Goal: Obtain resource: Download file/media

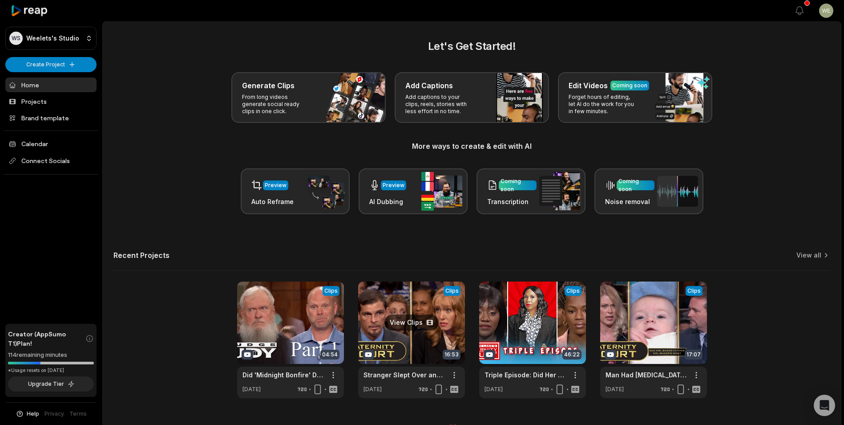
click at [441, 328] on link at bounding box center [411, 339] width 107 height 117
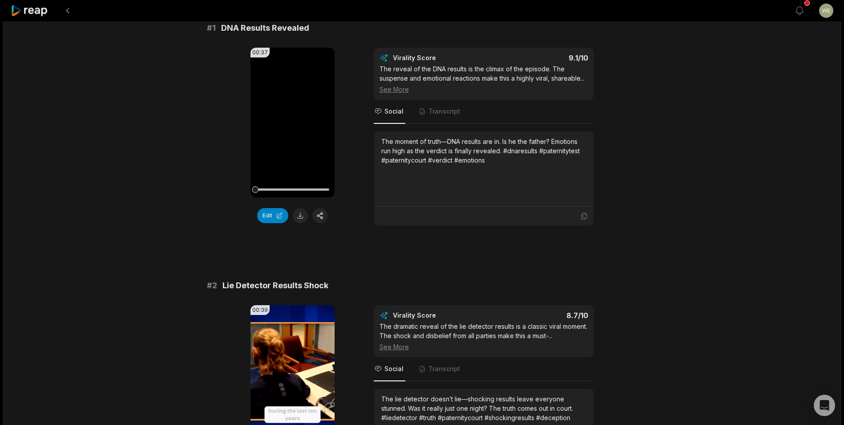
scroll to position [89, 0]
click at [302, 212] on button at bounding box center [300, 214] width 15 height 15
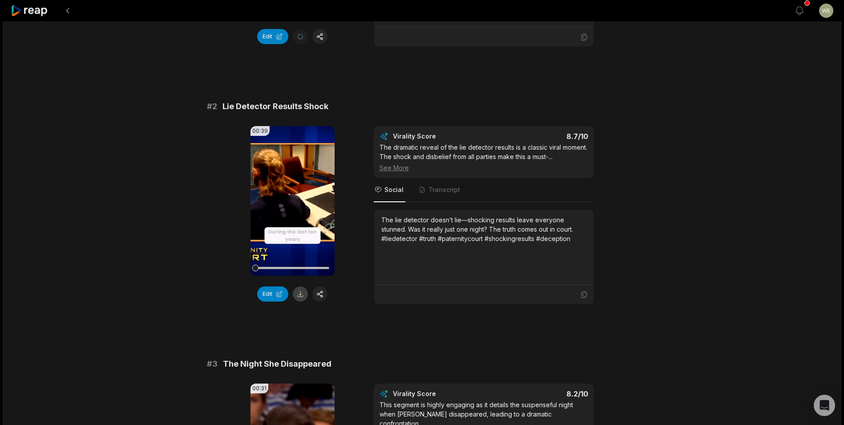
click at [299, 301] on button at bounding box center [300, 293] width 15 height 15
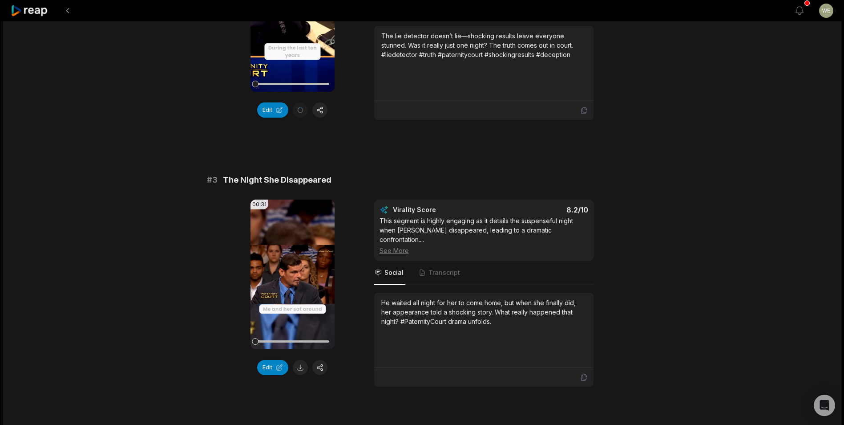
scroll to position [490, 0]
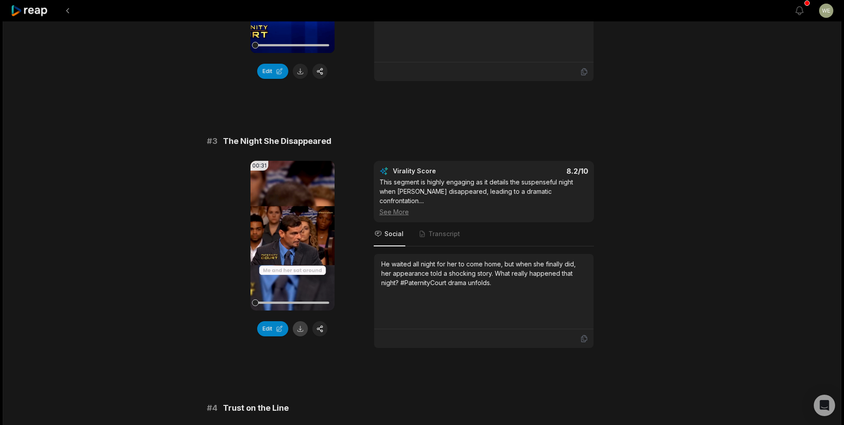
click at [304, 333] on button at bounding box center [300, 328] width 15 height 15
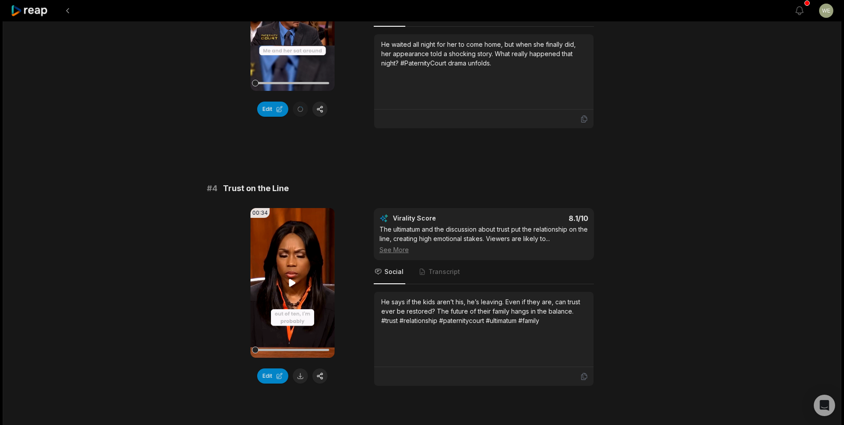
scroll to position [712, 0]
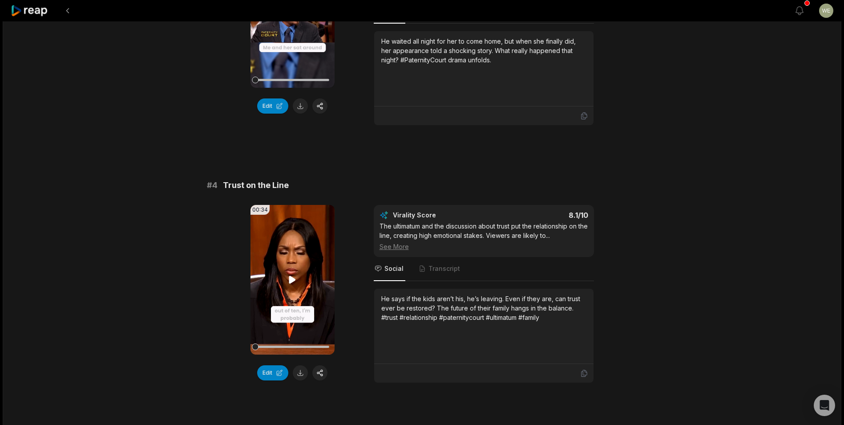
click at [300, 371] on button at bounding box center [300, 372] width 15 height 15
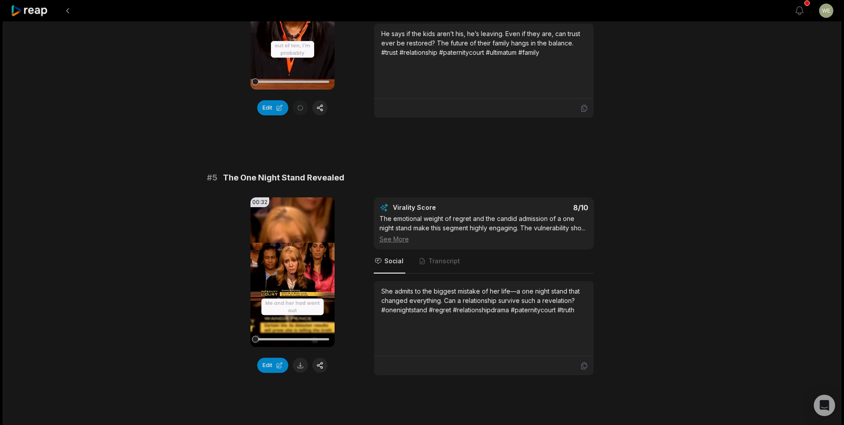
scroll to position [1024, 0]
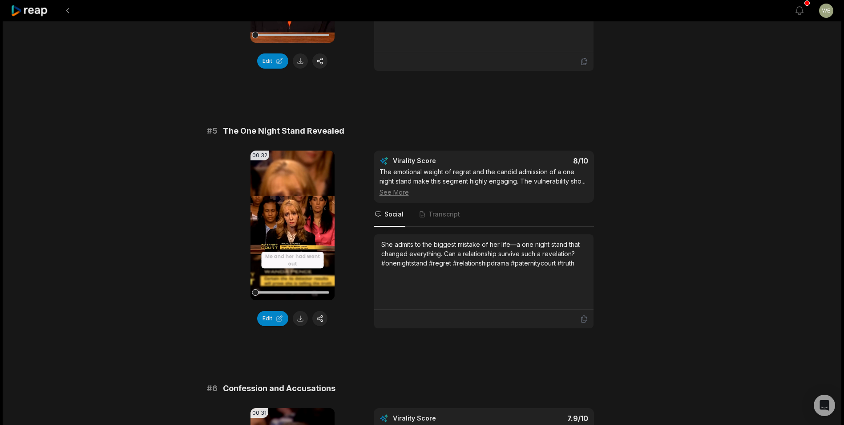
click at [302, 319] on button at bounding box center [300, 318] width 15 height 15
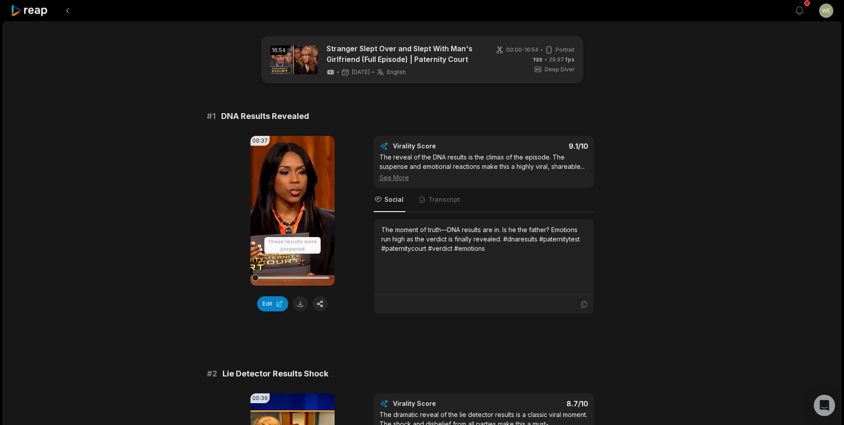
scroll to position [134, 0]
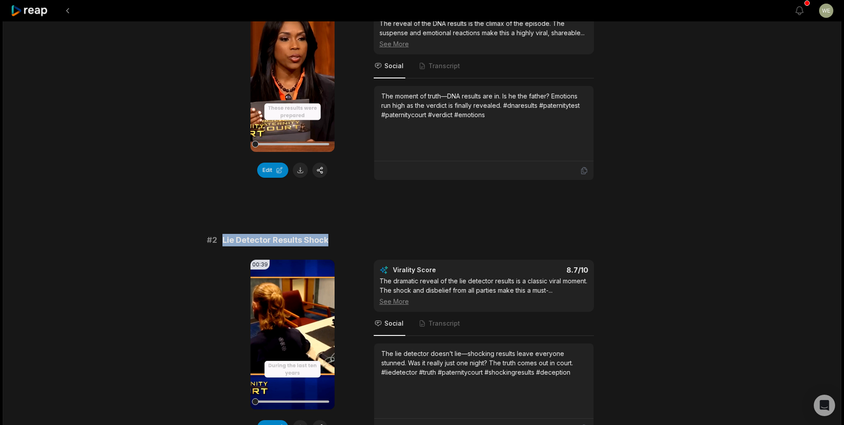
drag, startPoint x: 221, startPoint y: 248, endPoint x: 364, endPoint y: 254, distance: 143.0
click at [364, 246] on div "# 2 Lie Detector Results Shock" at bounding box center [422, 240] width 431 height 12
drag, startPoint x: 364, startPoint y: 254, endPoint x: 315, endPoint y: 251, distance: 49.1
copy span "Lie Detector Results Shock"
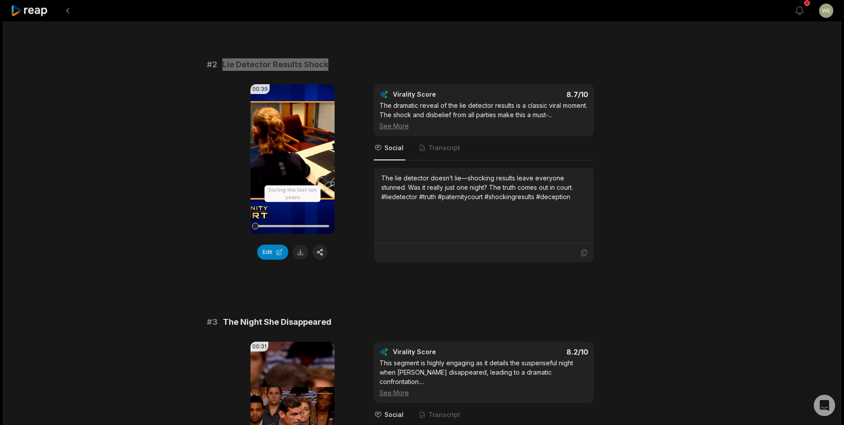
scroll to position [356, 0]
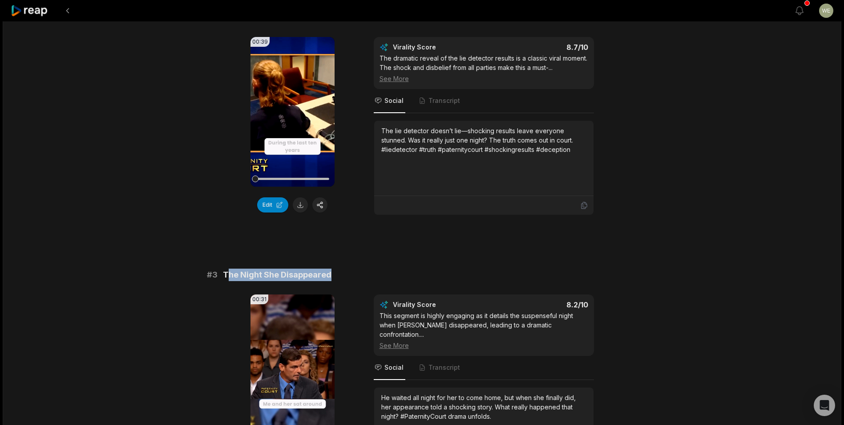
drag, startPoint x: 225, startPoint y: 283, endPoint x: 364, endPoint y: 285, distance: 138.4
click at [364, 281] on div "# 3 The Night She Disappeared" at bounding box center [422, 274] width 431 height 12
drag, startPoint x: 364, startPoint y: 285, endPoint x: 295, endPoint y: 284, distance: 69.0
click at [311, 281] on span "The Night She Disappeared" at bounding box center [277, 274] width 109 height 12
click at [237, 280] on span "The Night She Disappeared" at bounding box center [277, 274] width 109 height 12
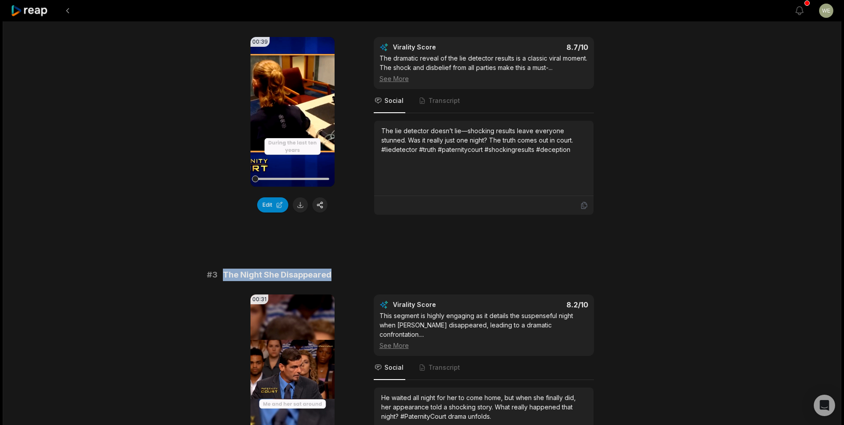
drag, startPoint x: 223, startPoint y: 283, endPoint x: 350, endPoint y: 287, distance: 126.9
click at [350, 281] on div "# 3 The Night She Disappeared" at bounding box center [422, 274] width 431 height 12
drag, startPoint x: 350, startPoint y: 287, endPoint x: 299, endPoint y: 287, distance: 50.7
copy span "The Night She Disappeared"
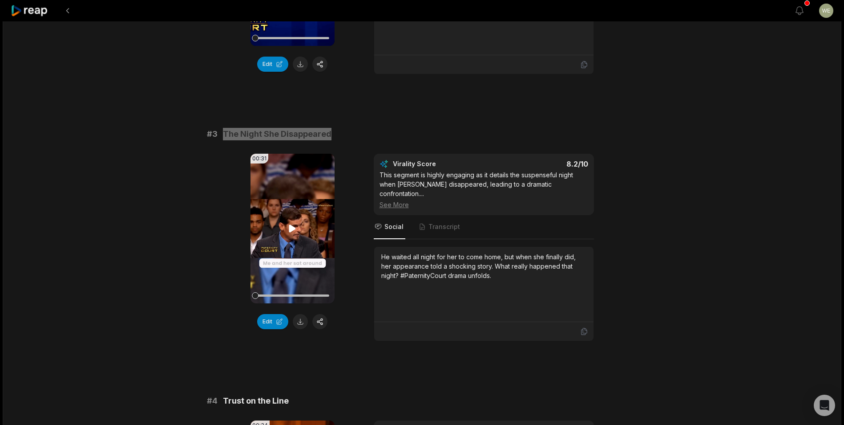
scroll to position [623, 0]
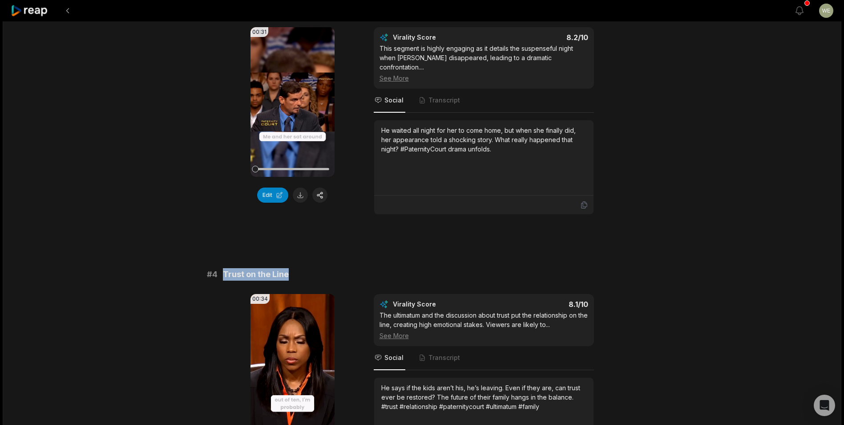
drag, startPoint x: 220, startPoint y: 272, endPoint x: 294, endPoint y: 271, distance: 73.9
click at [294, 271] on div "# 4 Trust on the Line" at bounding box center [422, 274] width 431 height 12
drag, startPoint x: 294, startPoint y: 271, endPoint x: 279, endPoint y: 274, distance: 15.9
copy span "Trust on the Line"
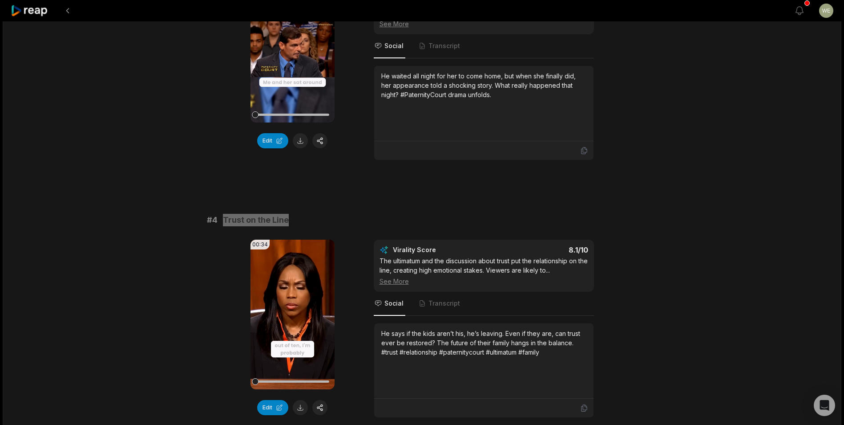
scroll to position [757, 0]
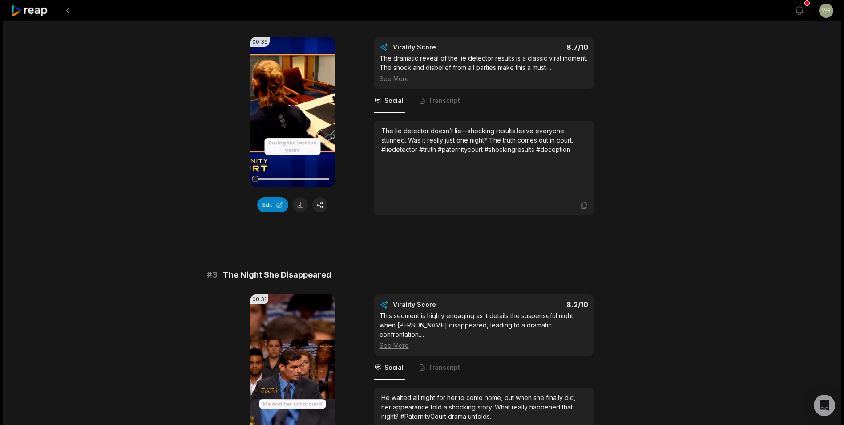
scroll to position [267, 0]
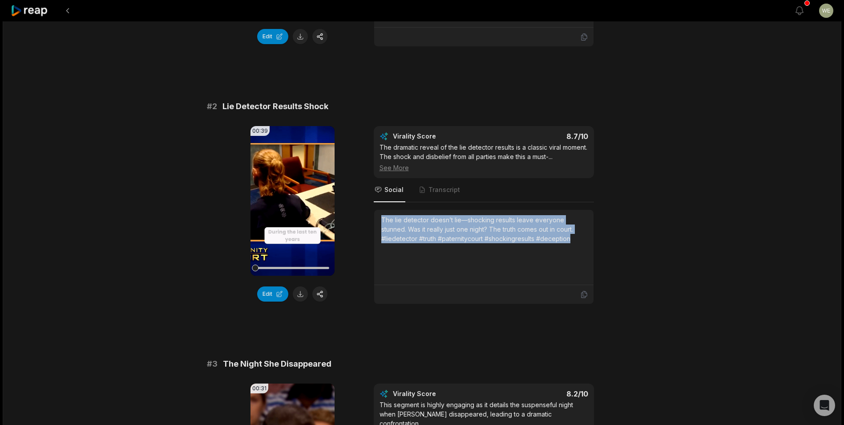
drag, startPoint x: 381, startPoint y: 225, endPoint x: 610, endPoint y: 258, distance: 231.1
click at [610, 258] on div "00:39 Your browser does not support mp4 format. Edit Virality Score 8.7 /10 The…" at bounding box center [422, 215] width 431 height 178
copy div "The lie detector doesn’t lie—shocking results leave everyone stunned. Was it re…"
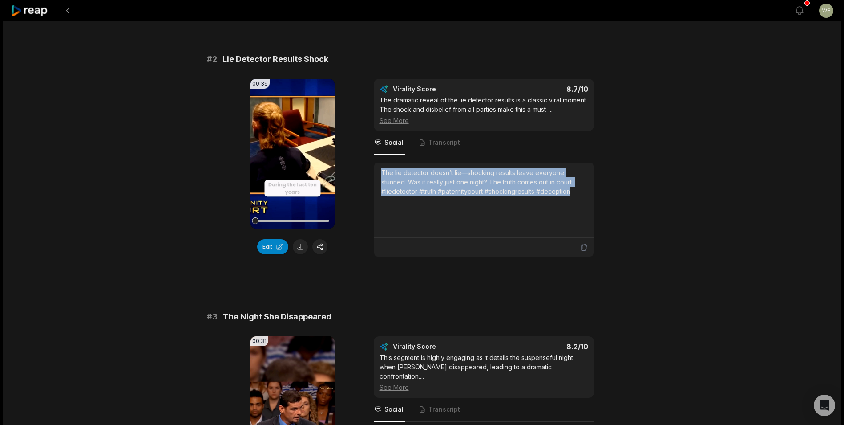
scroll to position [401, 0]
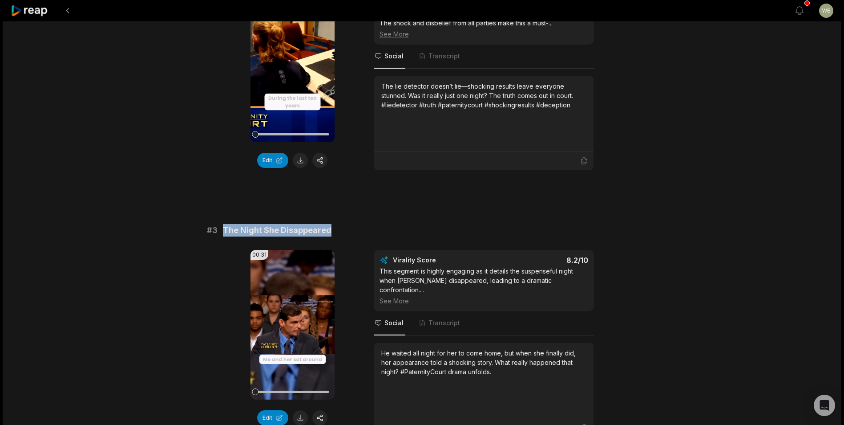
drag, startPoint x: 267, startPoint y: 239, endPoint x: 351, endPoint y: 239, distance: 84.6
click at [351, 236] on div "# 3 The Night She Disappeared" at bounding box center [422, 230] width 431 height 12
drag, startPoint x: 351, startPoint y: 239, endPoint x: 305, endPoint y: 242, distance: 46.4
copy span "The Night She Disappeared"
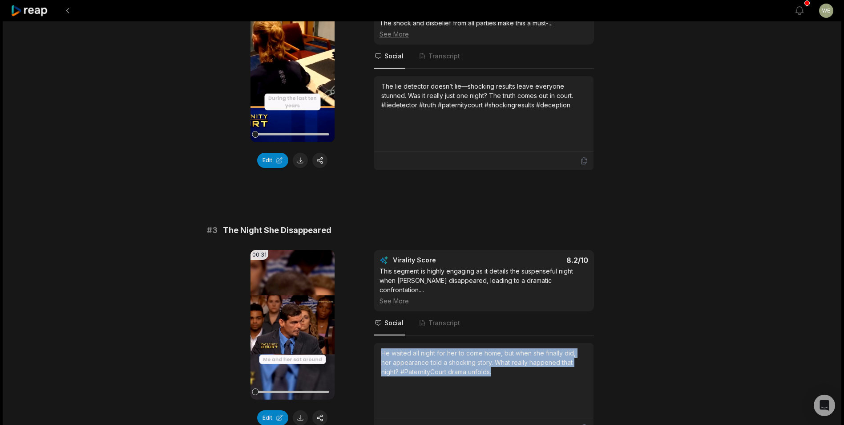
drag, startPoint x: 381, startPoint y: 352, endPoint x: 525, endPoint y: 382, distance: 146.8
click at [525, 382] on div "He waited all night for her to come home, but when she finally did, her appeara…" at bounding box center [483, 380] width 205 height 64
drag, startPoint x: 525, startPoint y: 382, endPoint x: 463, endPoint y: 363, distance: 65.0
copy div "He waited all night for her to come home, but when she finally did, her appeara…"
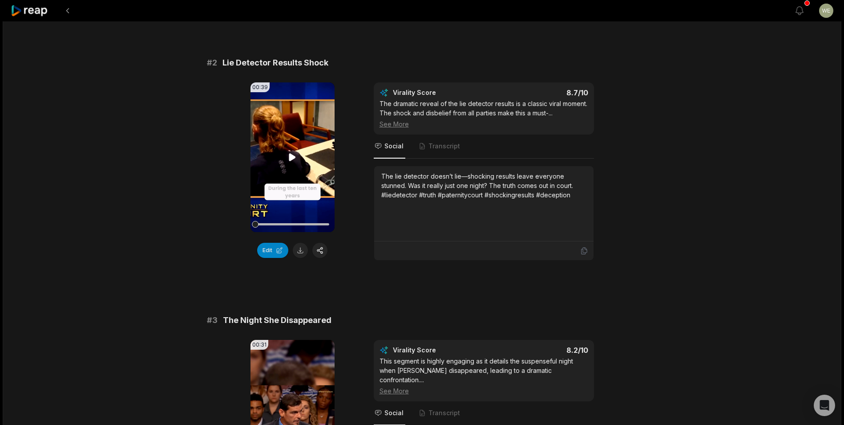
scroll to position [312, 0]
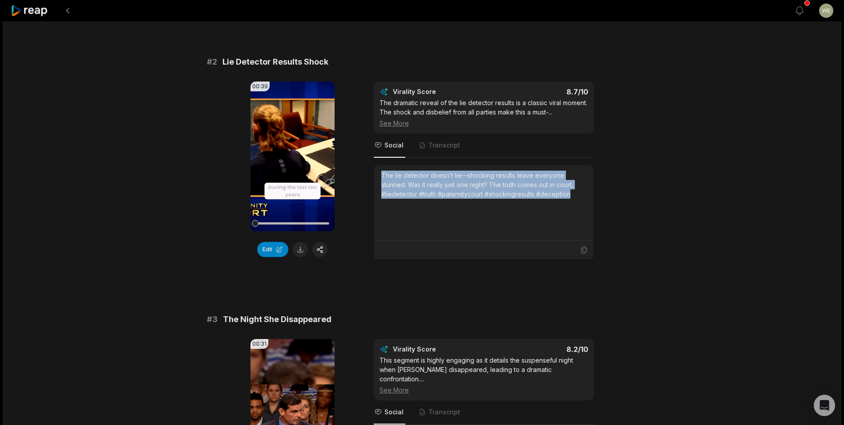
drag, startPoint x: 382, startPoint y: 183, endPoint x: 585, endPoint y: 208, distance: 204.1
click at [585, 208] on div "The lie detector doesn’t lie—shocking results leave everyone stunned. Was it re…" at bounding box center [483, 202] width 205 height 64
drag, startPoint x: 585, startPoint y: 208, endPoint x: 517, endPoint y: 196, distance: 69.2
copy div "The lie detector doesn’t lie—shocking results leave everyone stunned. Was it re…"
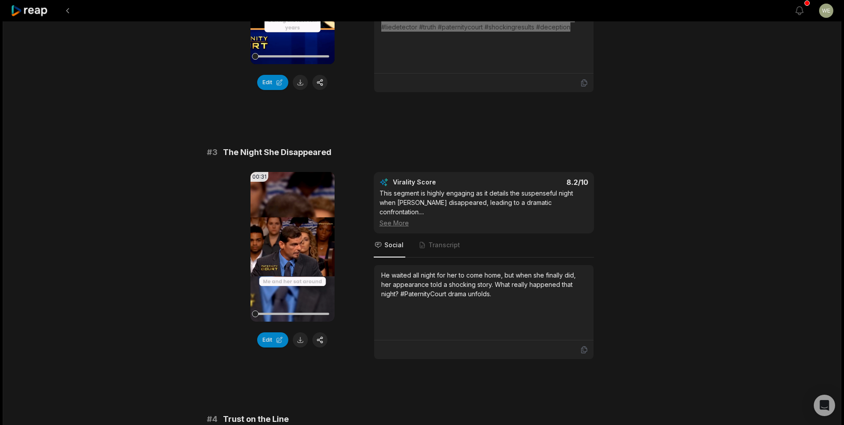
scroll to position [534, 0]
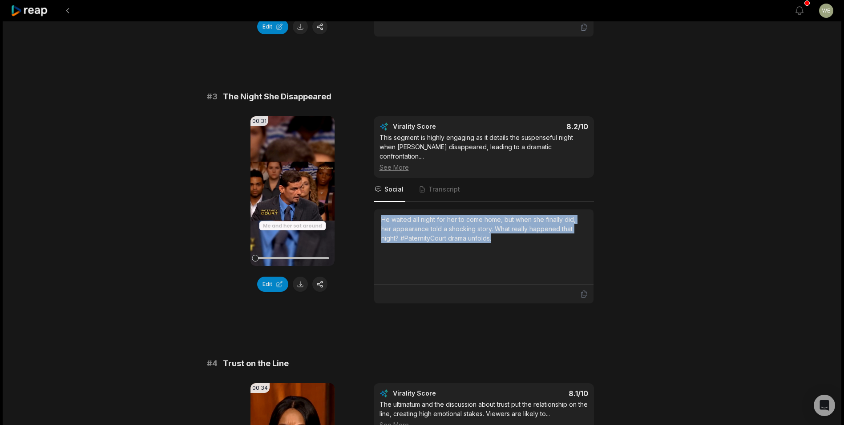
drag, startPoint x: 382, startPoint y: 220, endPoint x: 515, endPoint y: 237, distance: 134.2
click at [515, 237] on div "He waited all night for her to come home, but when she finally did, her appeara…" at bounding box center [483, 228] width 205 height 28
drag, startPoint x: 515, startPoint y: 237, endPoint x: 444, endPoint y: 234, distance: 71.3
copy div "He waited all night for her to come home, but when she finally did, her appeara…"
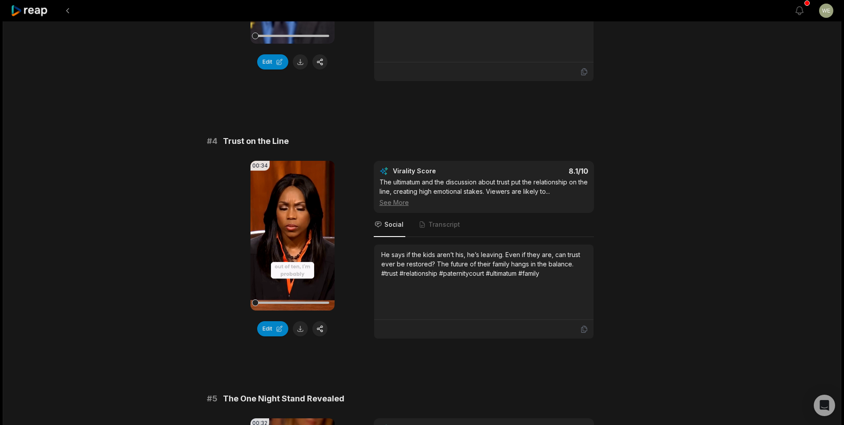
scroll to position [757, 0]
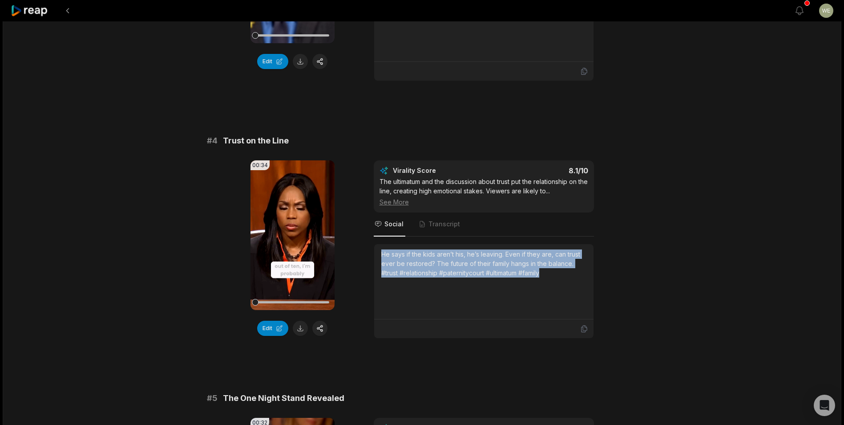
drag, startPoint x: 379, startPoint y: 252, endPoint x: 573, endPoint y: 279, distance: 195.8
click at [573, 279] on div "He says if the kids aren’t his, he’s leaving. Even if they are, can trust ever …" at bounding box center [483, 281] width 219 height 75
drag, startPoint x: 573, startPoint y: 279, endPoint x: 515, endPoint y: 266, distance: 59.4
copy div "He says if the kids aren’t his, he’s leaving. Even if they are, can trust ever …"
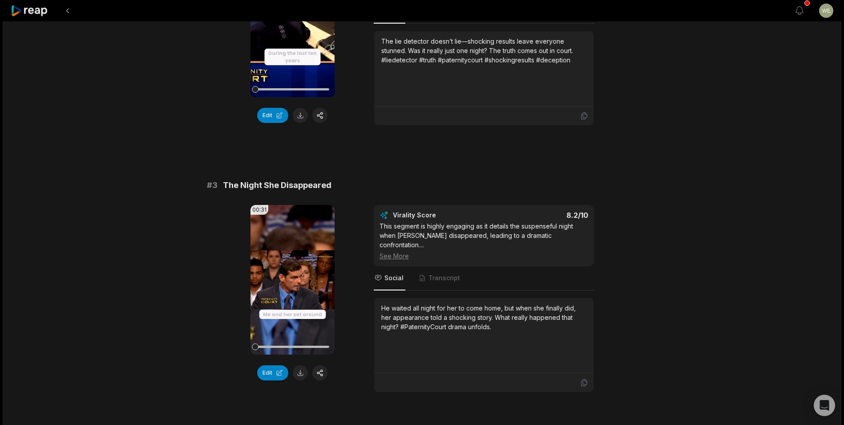
scroll to position [534, 0]
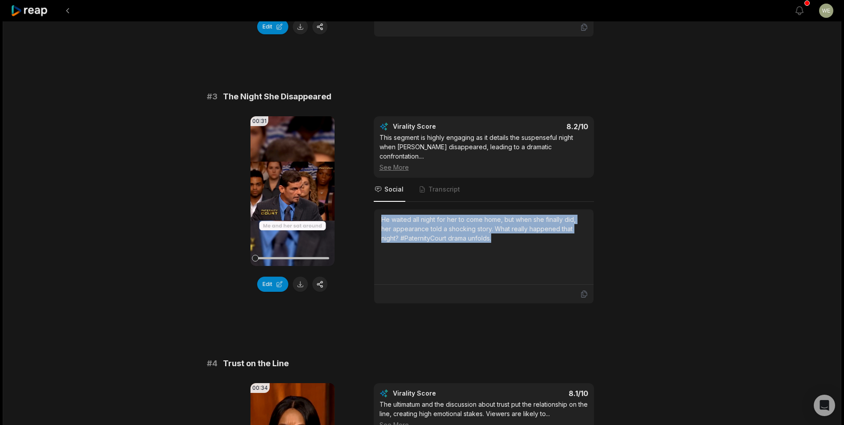
drag, startPoint x: 381, startPoint y: 218, endPoint x: 530, endPoint y: 241, distance: 150.8
click at [530, 241] on div "He waited all night for her to come home, but when she finally did, her appeara…" at bounding box center [483, 228] width 205 height 28
copy div "He waited all night for her to come home, but when she finally did, her appeara…"
